Goal: Task Accomplishment & Management: Complete application form

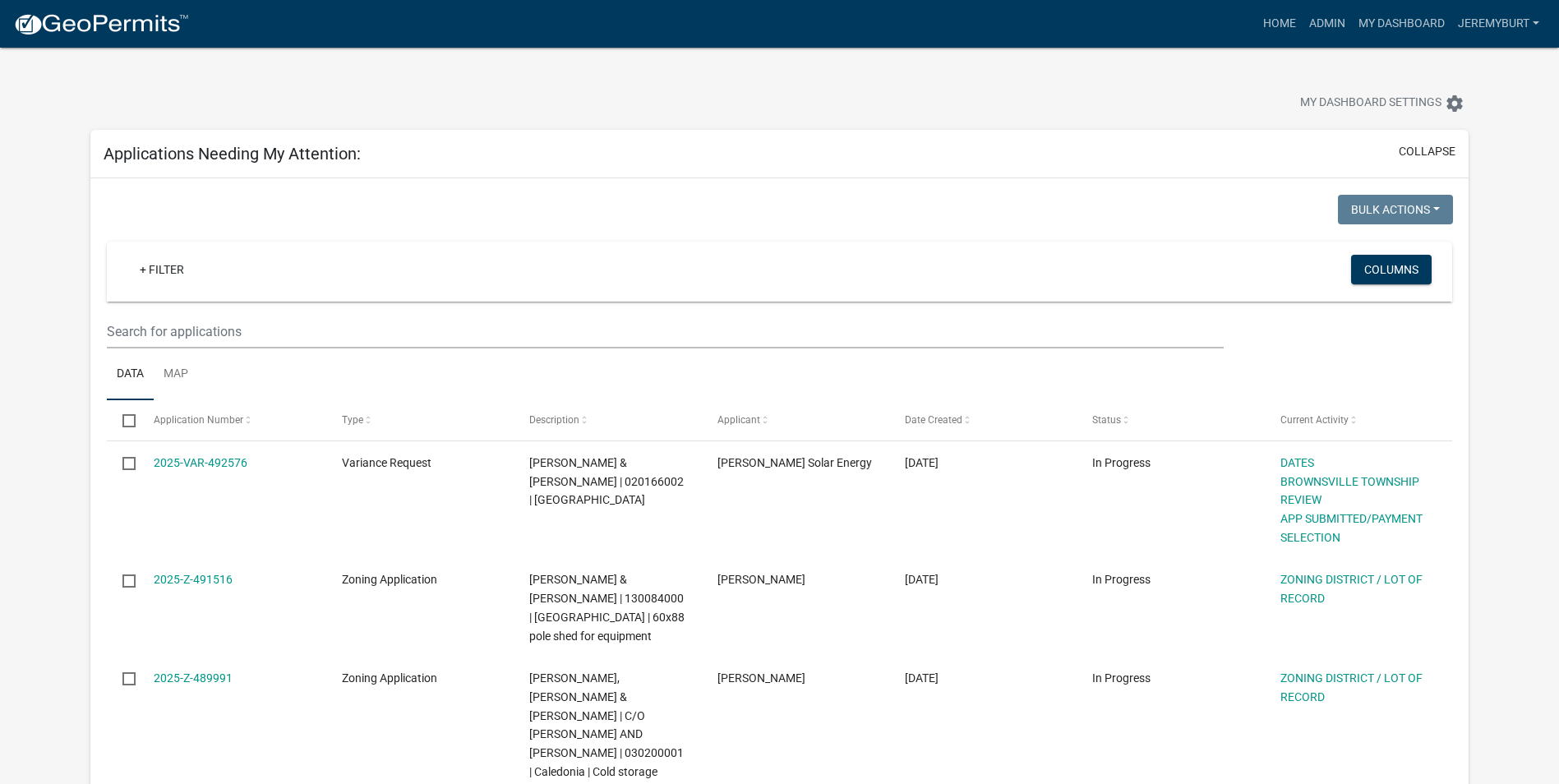
select select "2: 50"
click at [1392, 28] on link "My Dashboard" at bounding box center [1401, 24] width 99 height 31
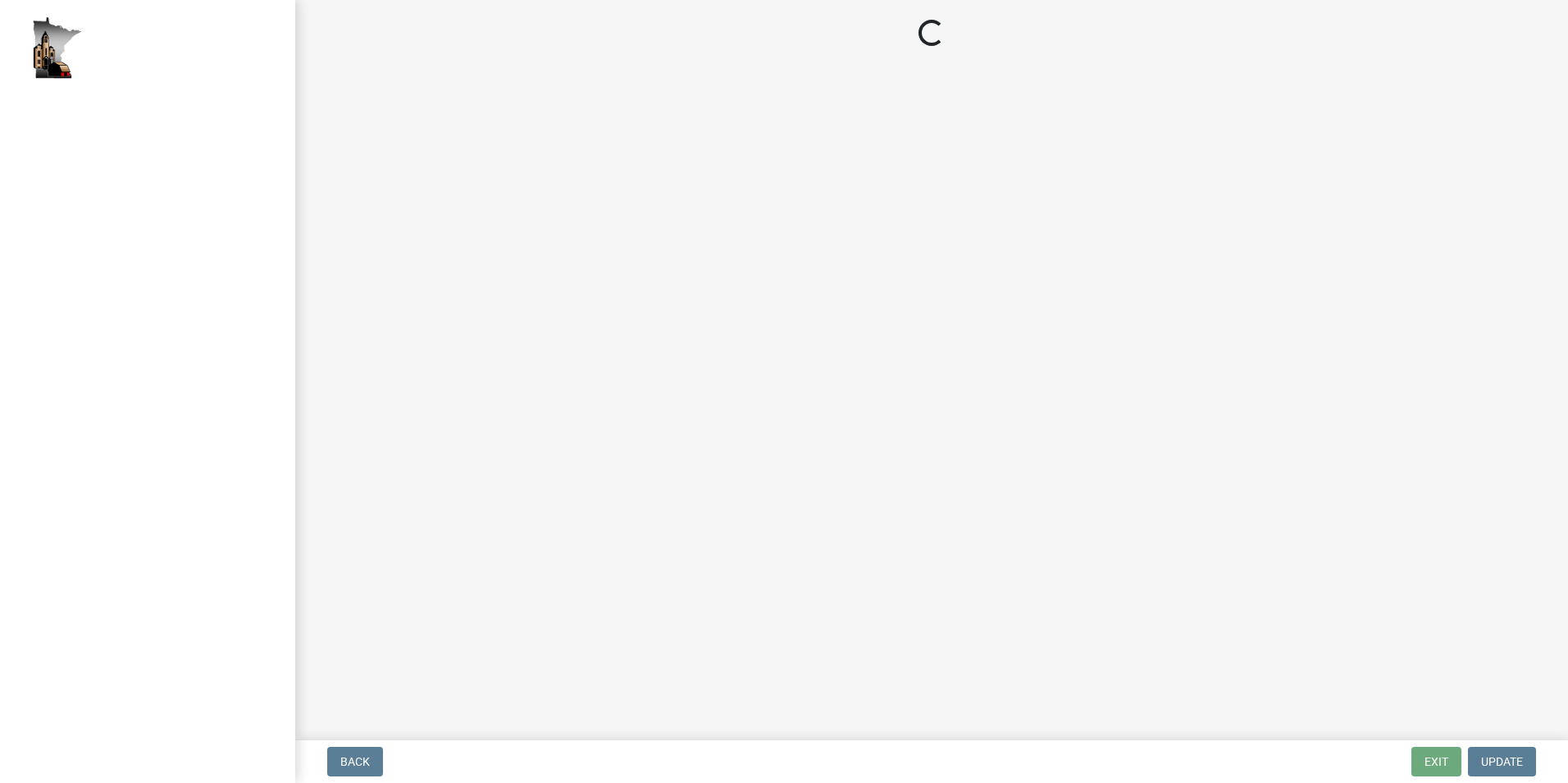
select select "2: 1"
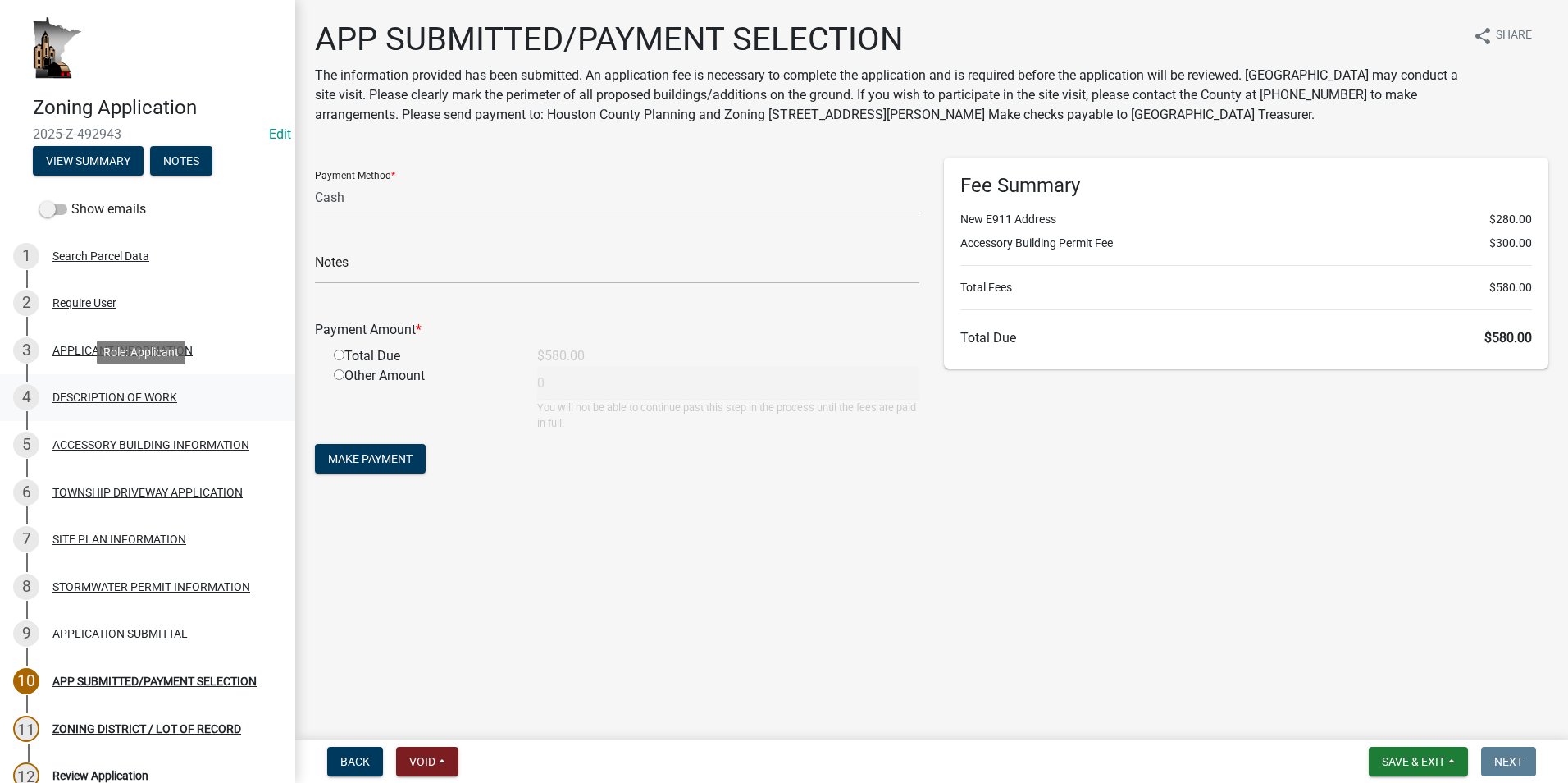
click at [123, 397] on div "DESCRIPTION OF WORK" at bounding box center [114, 397] width 125 height 11
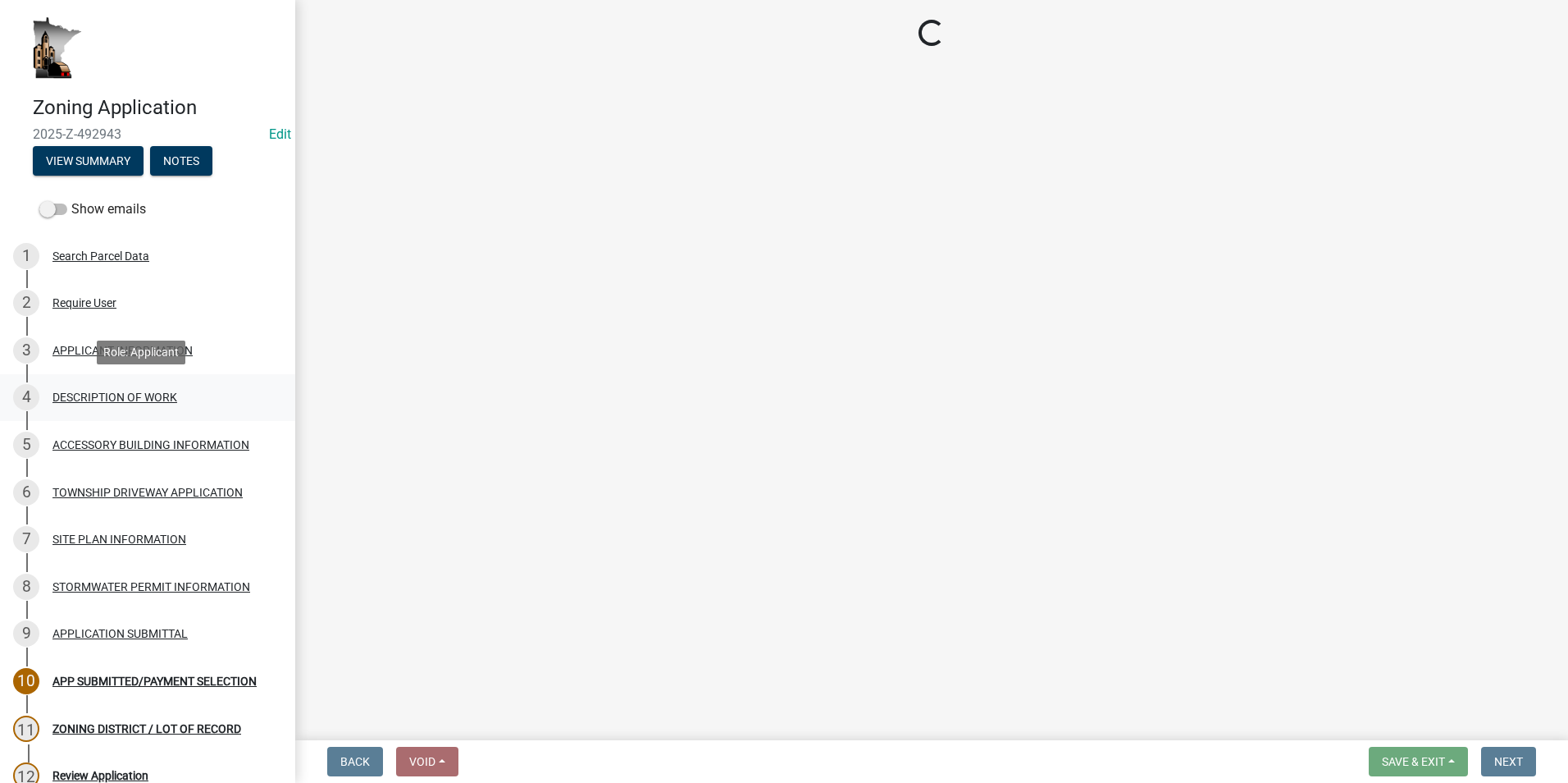
select select "b3a6beee-04a6-4ced-bc5d-3a63bafb7701"
select select "7ca7611f-bb22-4a3d-a5f1-f2c7569c6a0f"
select select "e929572a-d3c1-4656-a5cb-745867c8f3e2"
select select "07ce3bd5-44c8-48c7-a7da-ecbfde3ea753"
select select "64518658-e4c7-4c4c-83c2-6b721db56189"
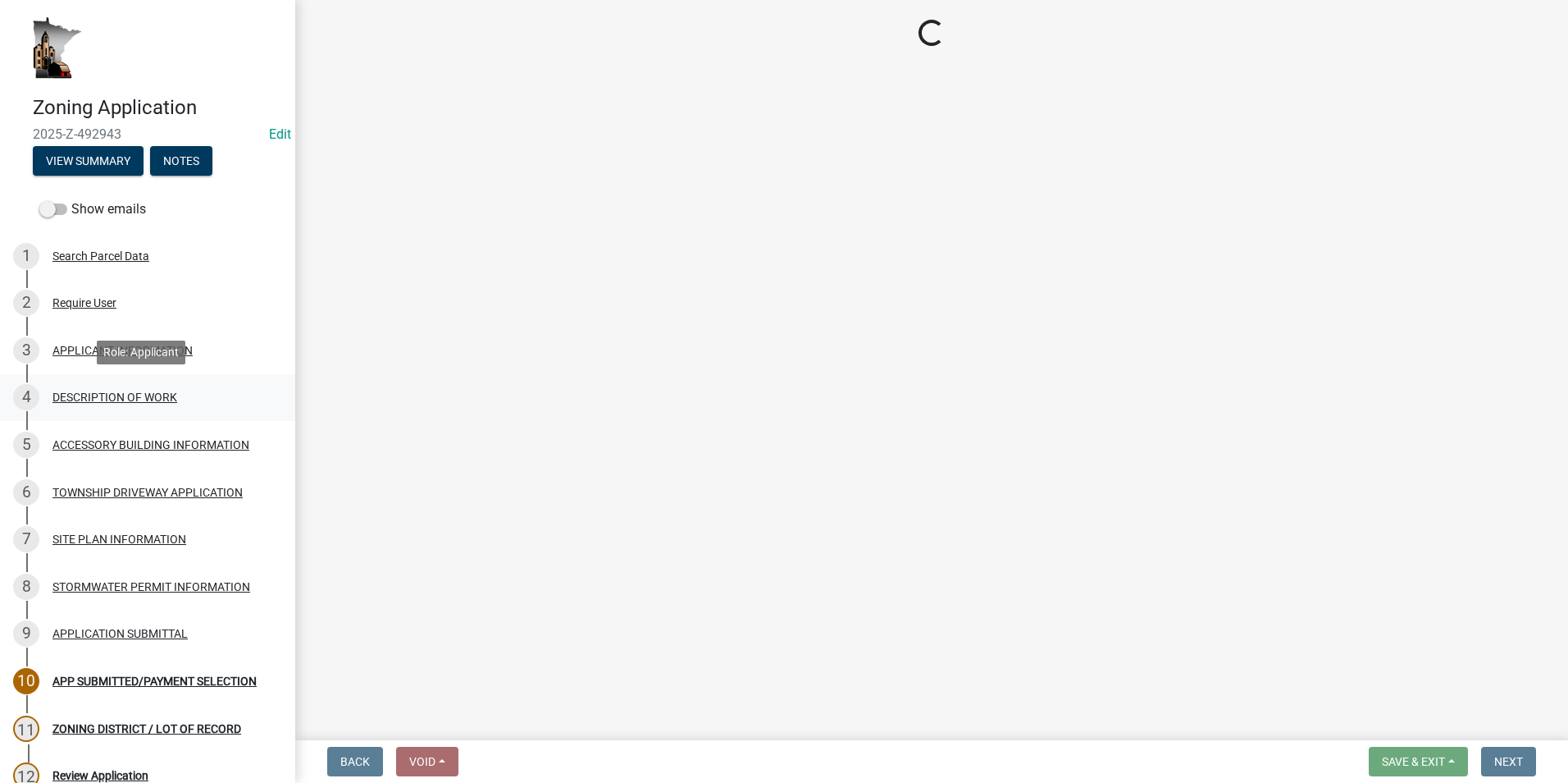
select select "c0af4bca-2ac9-43a4-954a-b6dfd2bb8fae"
select select "9be9e7d3-9e70-4da3-86bf-a1318ba5310f"
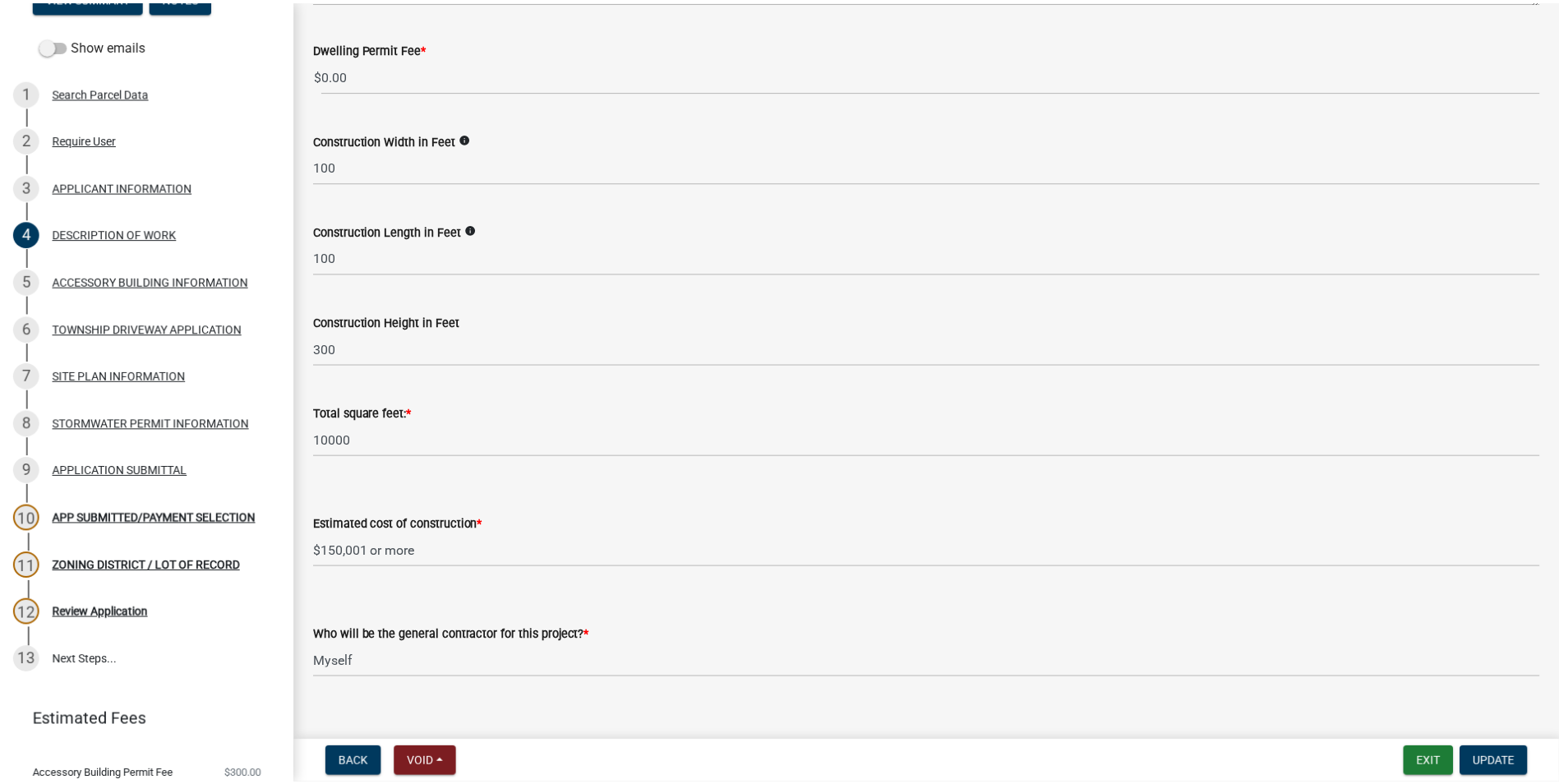
scroll to position [493, 0]
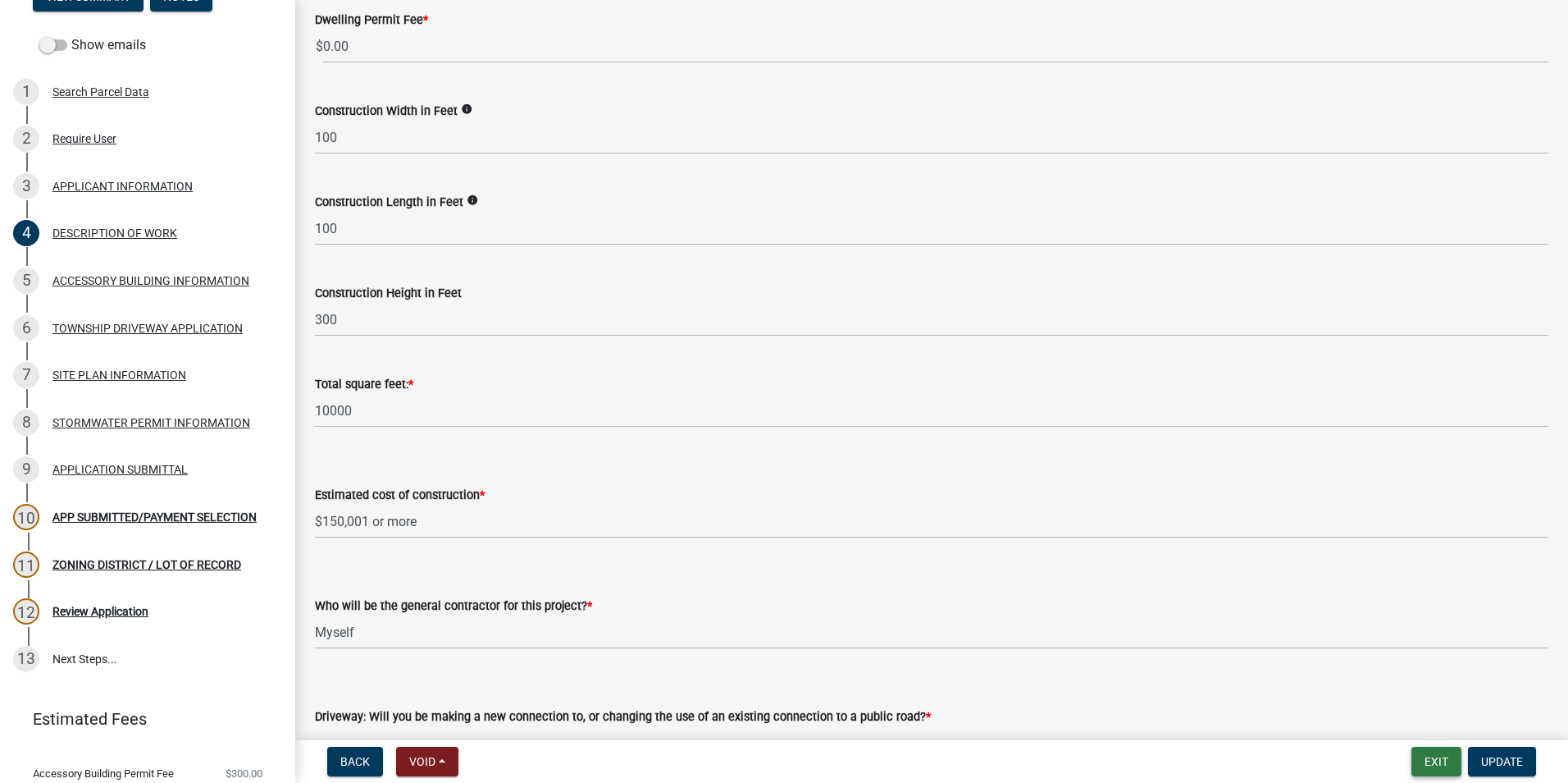
click at [1445, 760] on button "Exit" at bounding box center [1436, 761] width 50 height 29
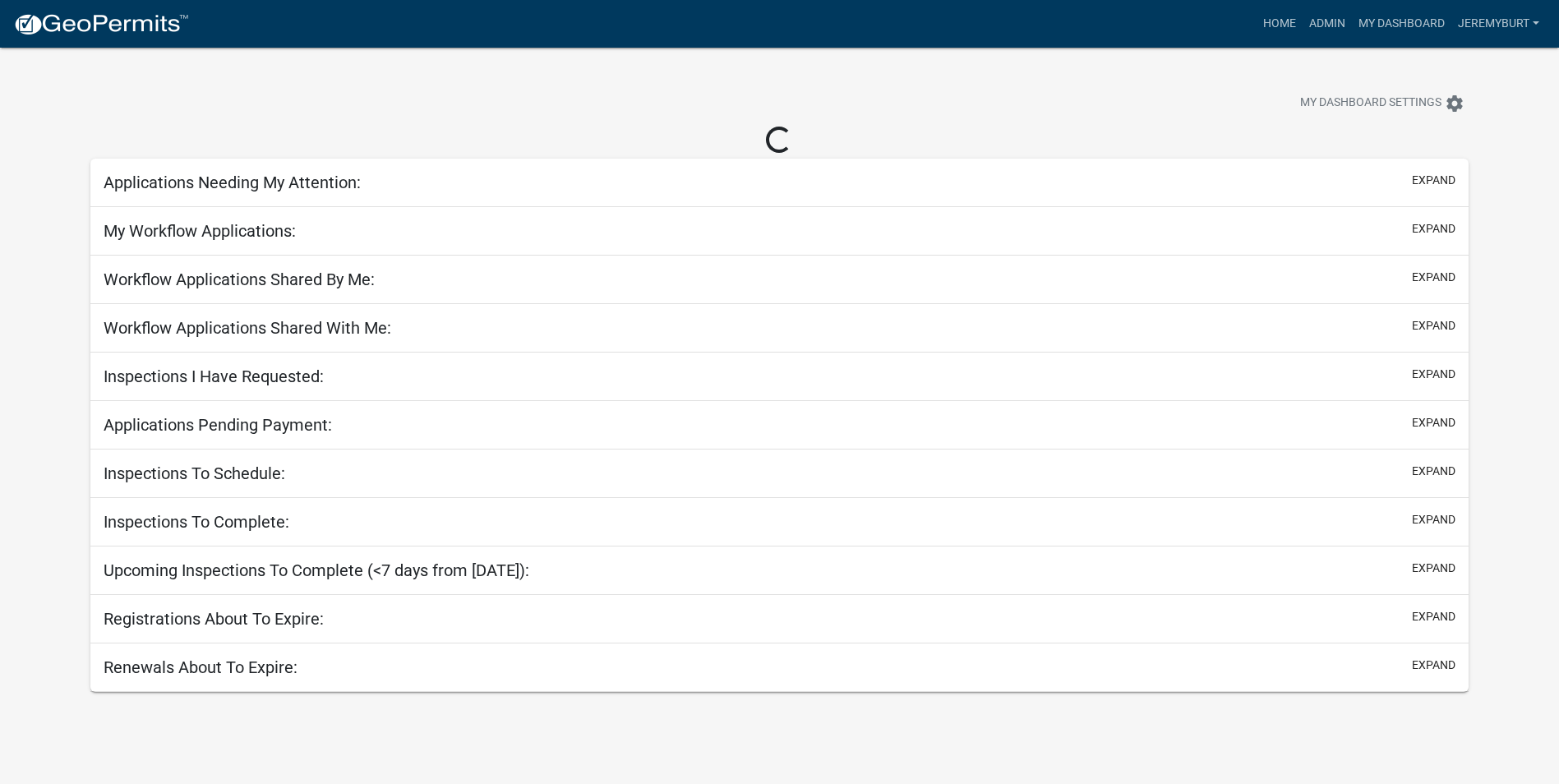
select select "2: 50"
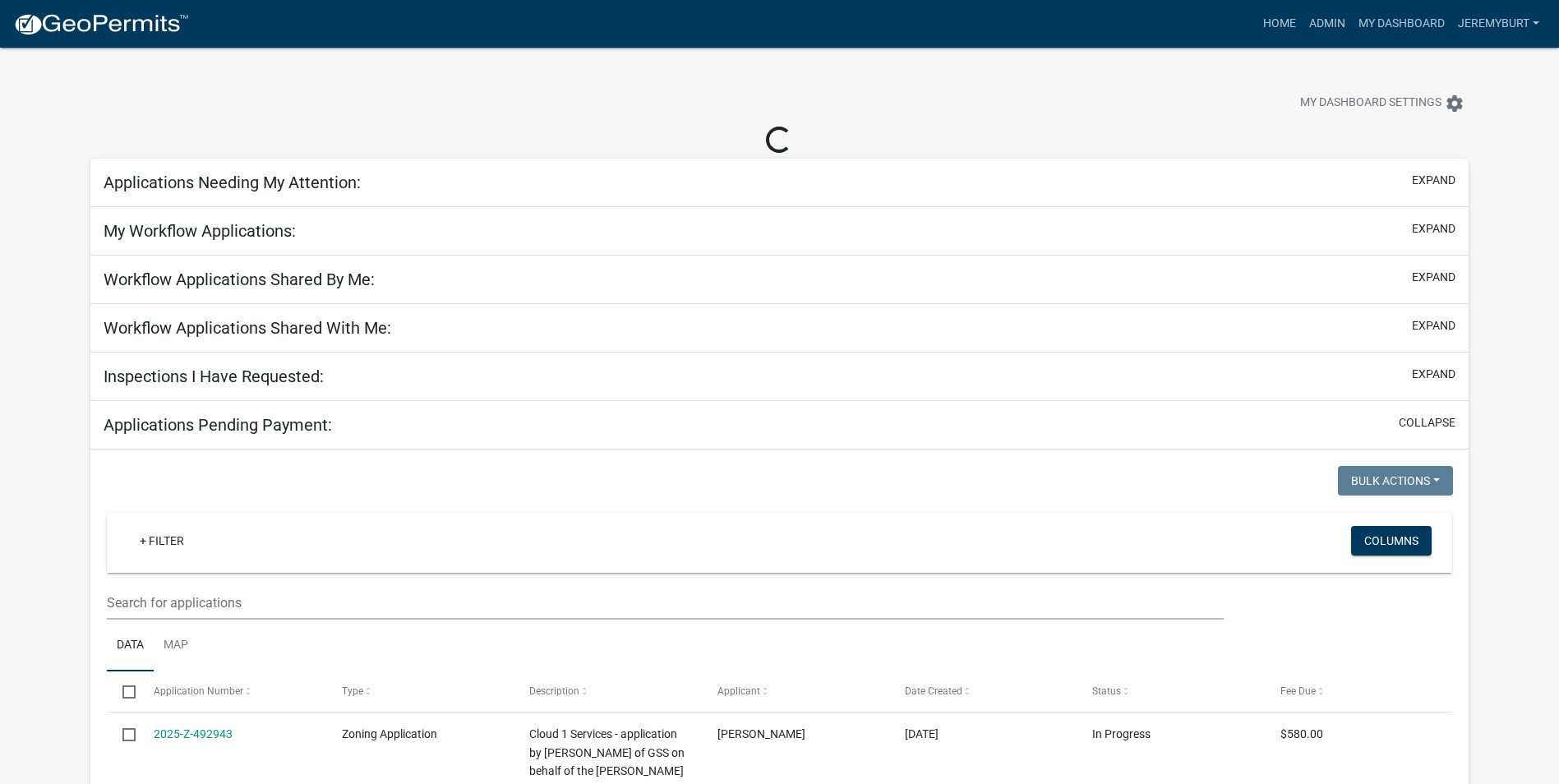
select select "2: 50"
